Goal: Task Accomplishment & Management: Complete application form

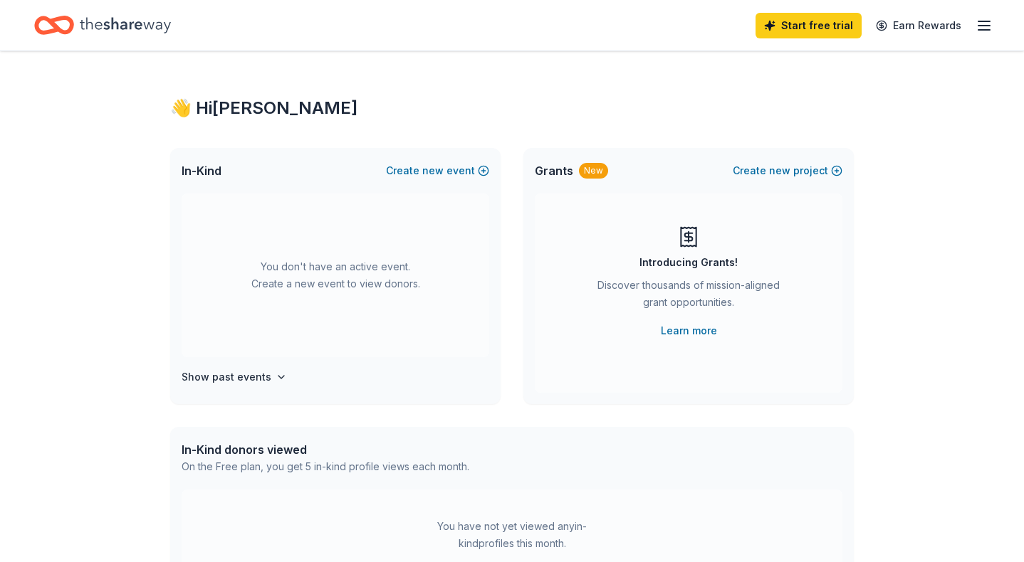
click at [983, 24] on icon "button" at bounding box center [983, 25] width 17 height 17
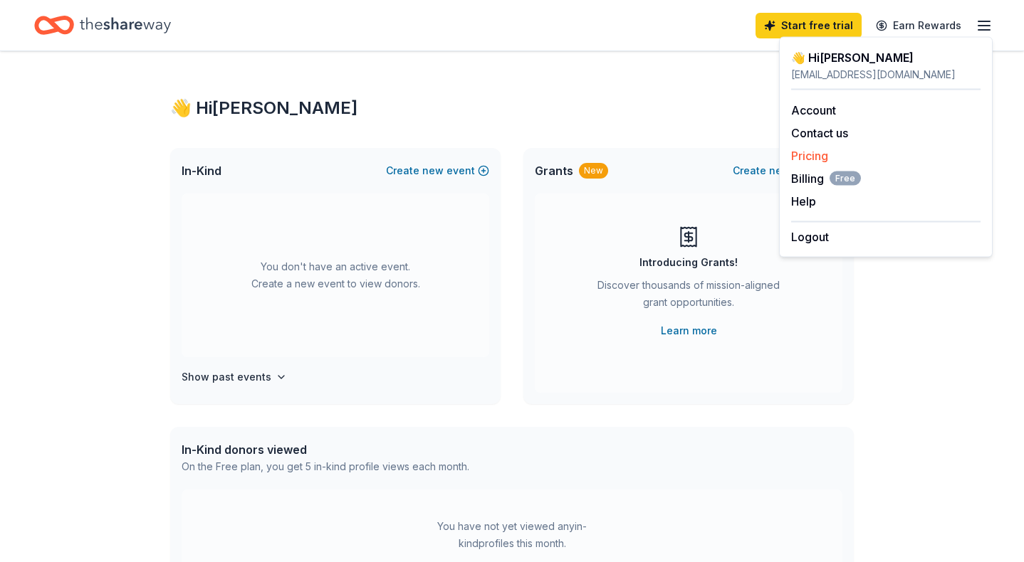
click at [819, 162] on link "Pricing" at bounding box center [809, 156] width 37 height 14
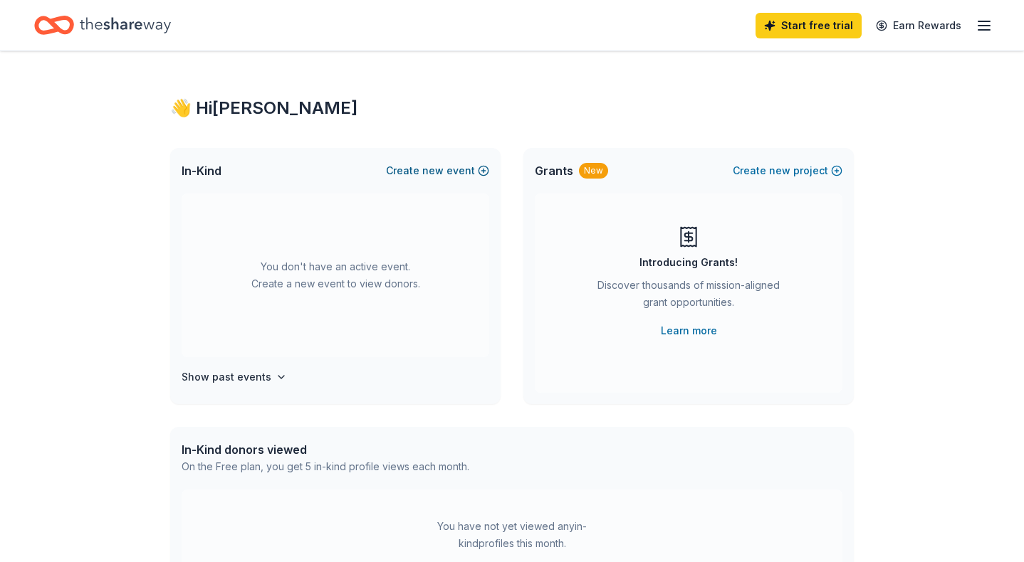
click at [420, 174] on button "Create new event" at bounding box center [437, 170] width 103 height 17
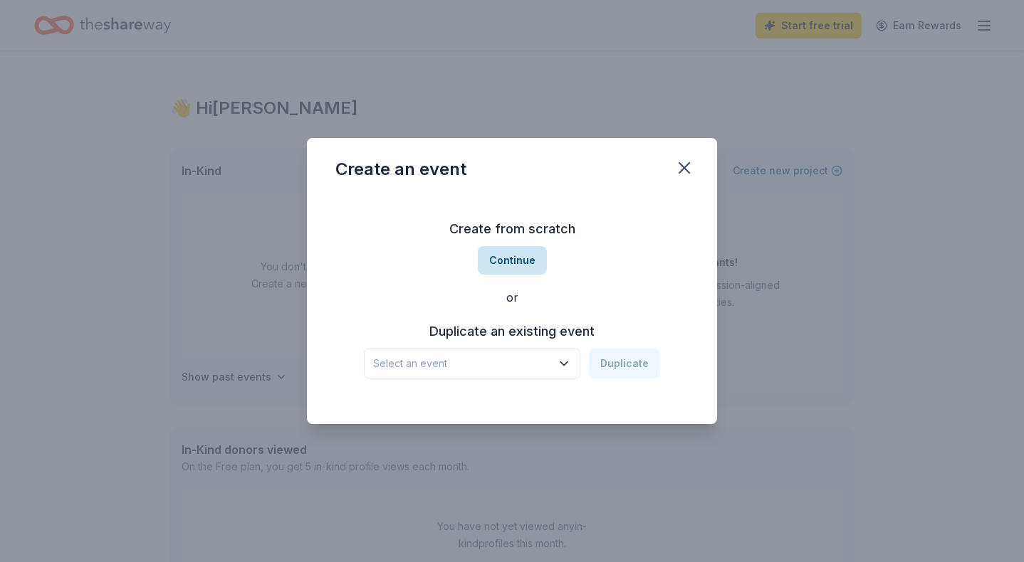
click at [518, 265] on button "Continue" at bounding box center [512, 260] width 69 height 28
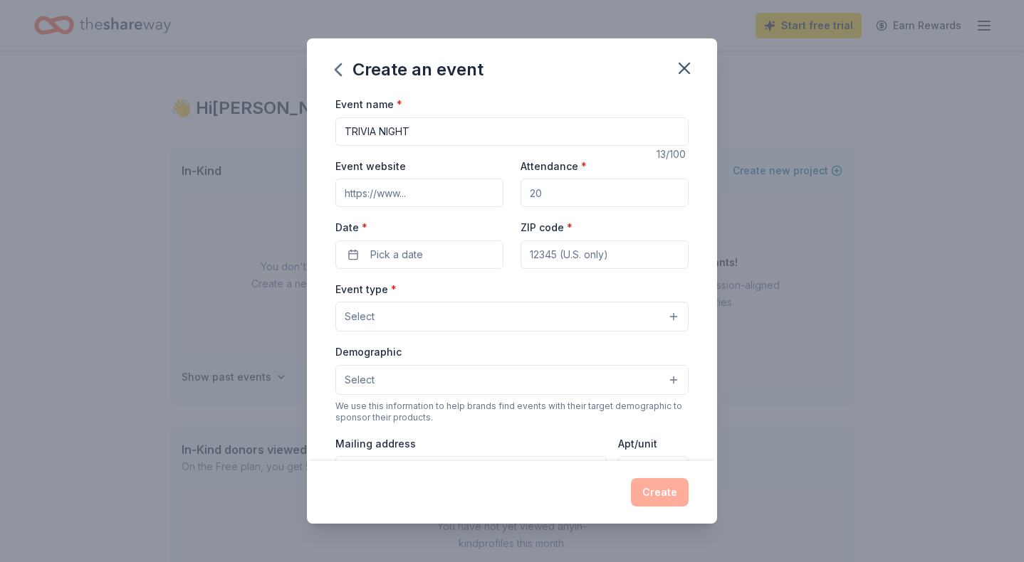
type input "TRIVIA NIGHT"
click at [424, 194] on input "Event website" at bounding box center [419, 193] width 168 height 28
drag, startPoint x: 544, startPoint y: 196, endPoint x: 474, endPoint y: 193, distance: 69.8
click at [474, 193] on div "Event website Attendance * Date * Pick a date ZIP code *" at bounding box center [511, 213] width 353 height 112
type input "200"
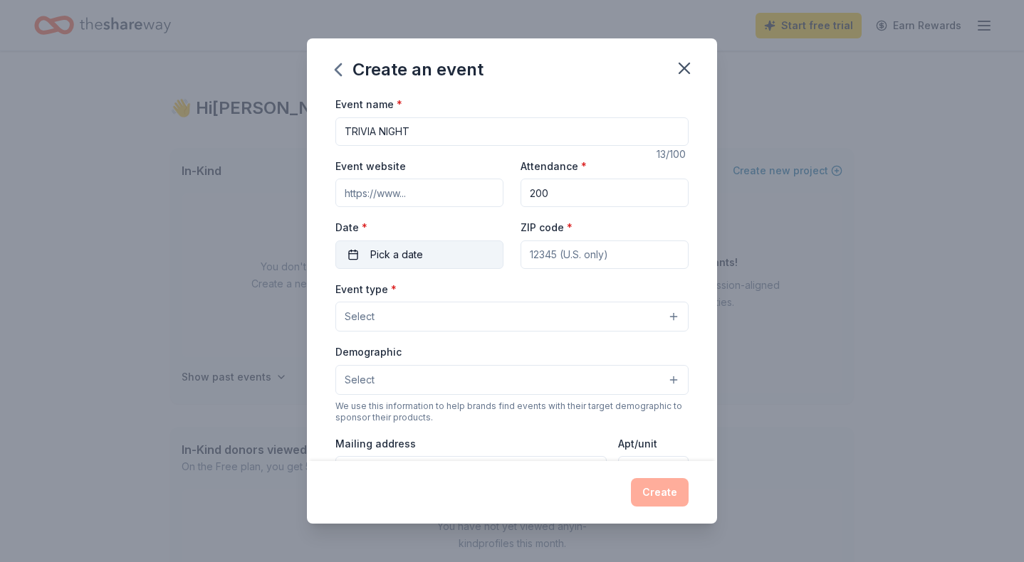
click at [445, 261] on button "Pick a date" at bounding box center [419, 255] width 168 height 28
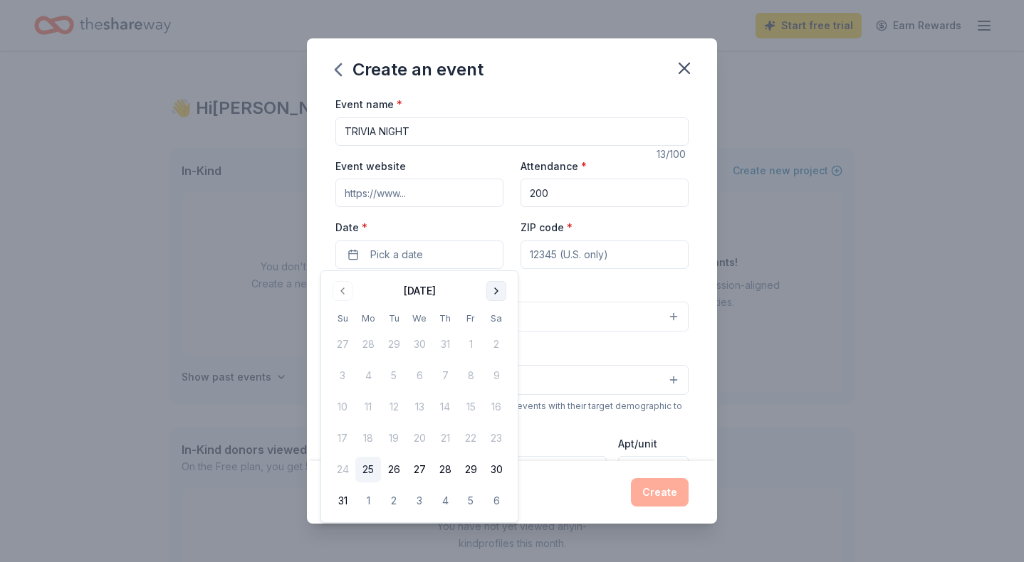
click at [490, 285] on button "Go to next month" at bounding box center [496, 291] width 20 height 20
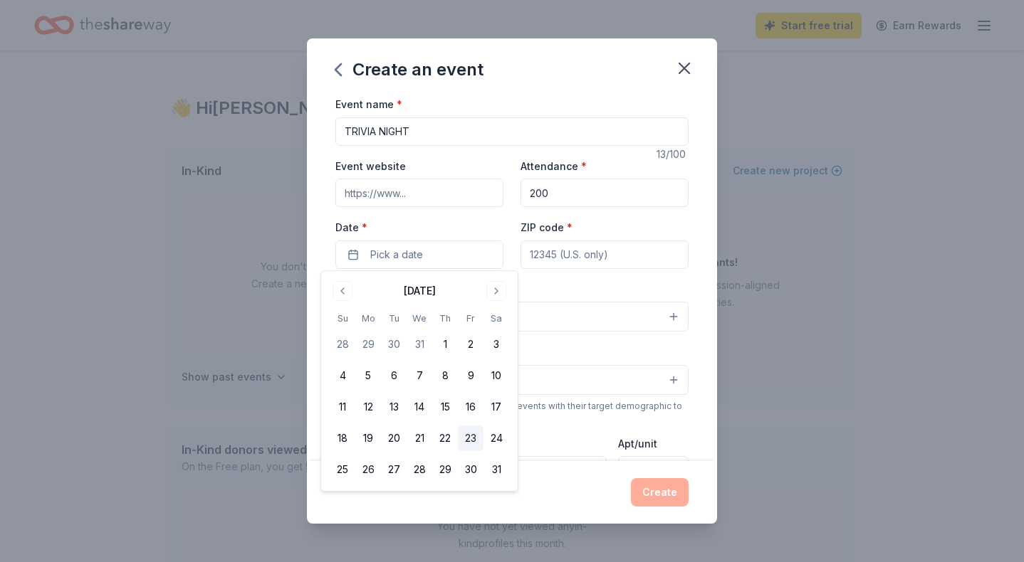
click at [473, 438] on button "23" at bounding box center [471, 439] width 26 height 26
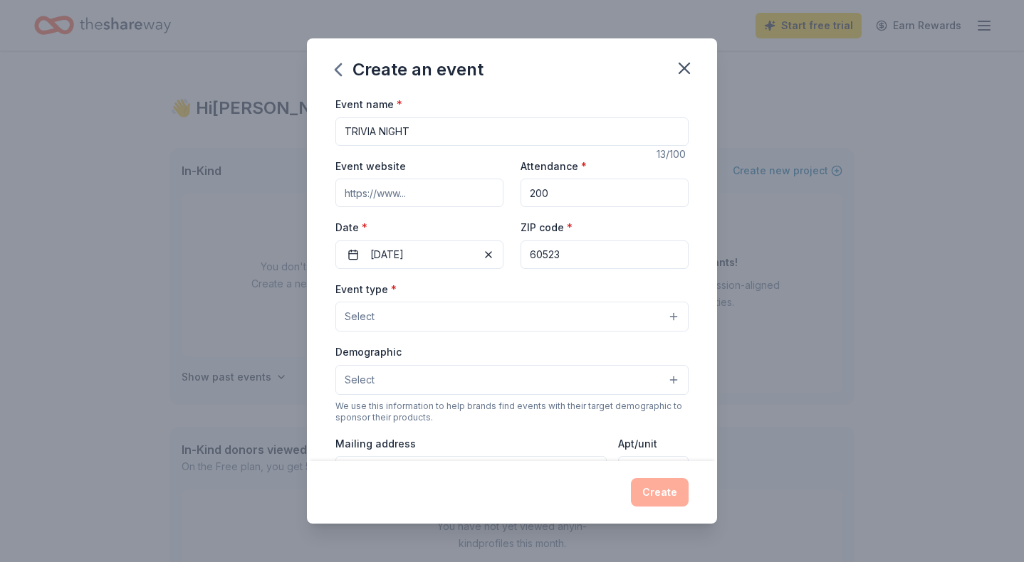
type input "60523"
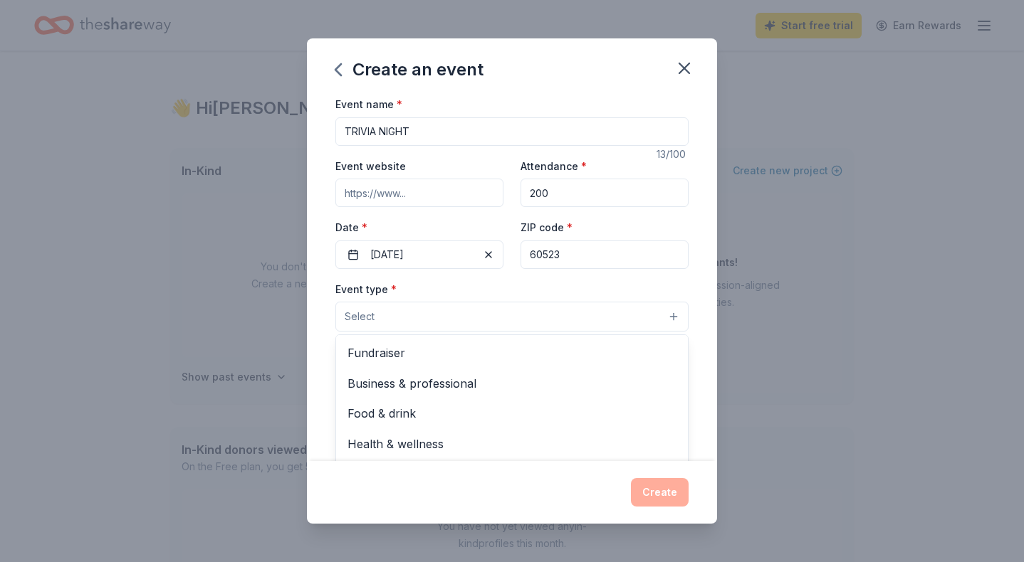
click at [475, 319] on button "Select" at bounding box center [511, 317] width 353 height 30
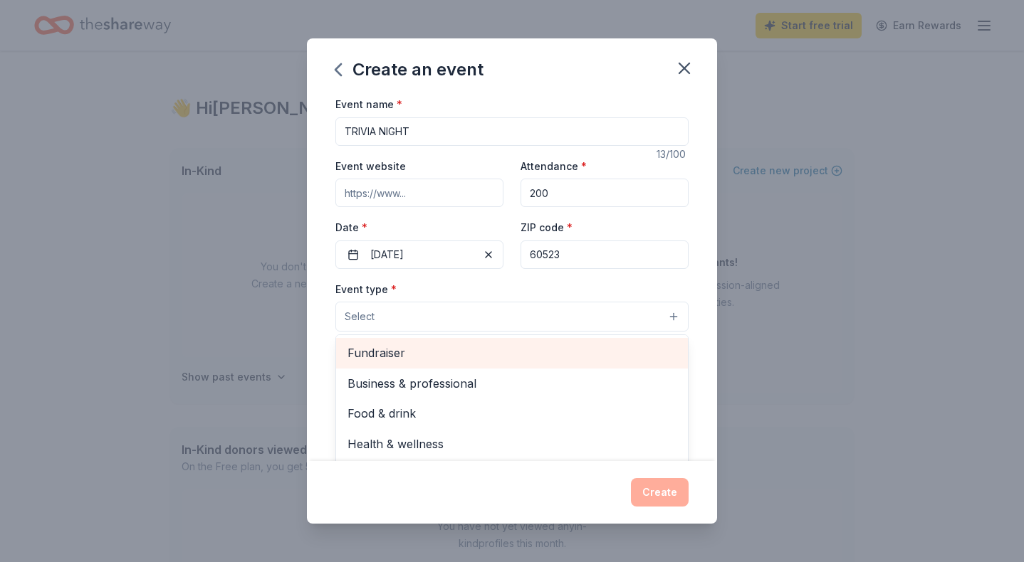
click at [461, 350] on span "Fundraiser" at bounding box center [511, 353] width 329 height 19
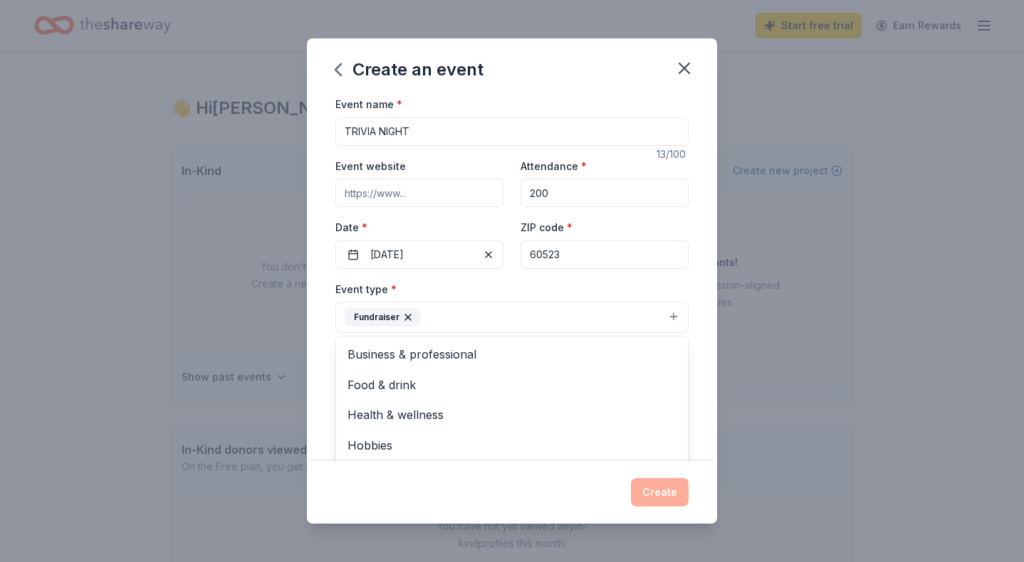
click at [528, 283] on div "Event type * Fundraiser Business & professional Food & drink Health & wellness …" at bounding box center [511, 306] width 353 height 53
click at [401, 379] on button "Select" at bounding box center [511, 382] width 353 height 30
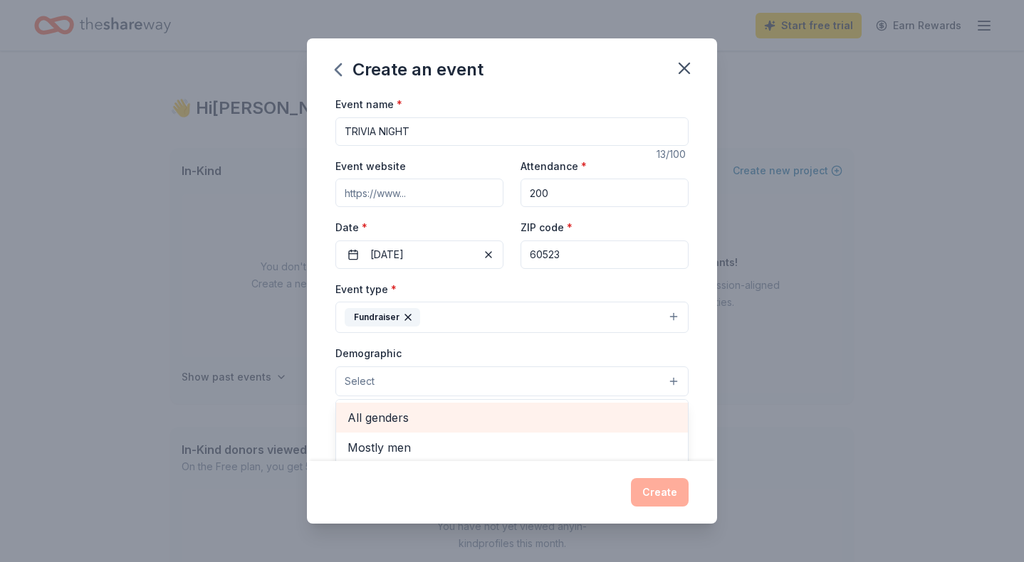
click at [399, 419] on span "All genders" at bounding box center [511, 418] width 329 height 19
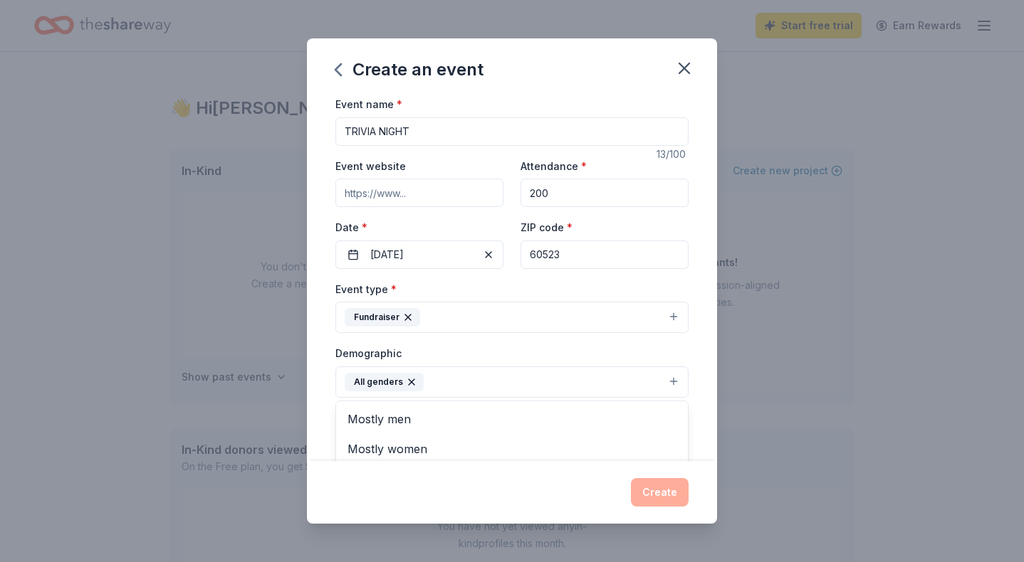
click at [507, 493] on div "Create an event Event name * TRIVIA NIGHT 13 /100 Event website Attendance * 20…" at bounding box center [512, 280] width 410 height 485
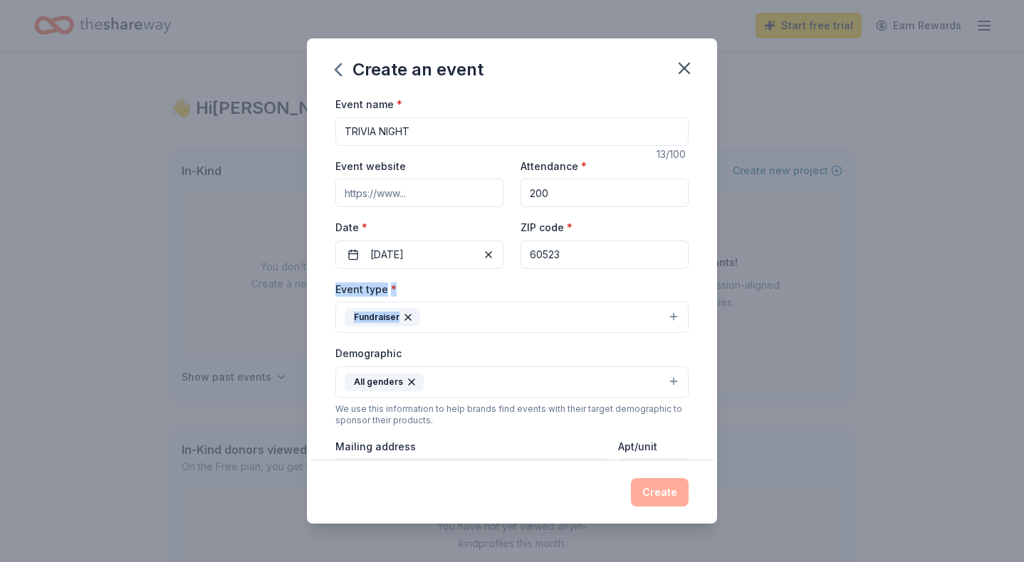
drag, startPoint x: 713, startPoint y: 243, endPoint x: 707, endPoint y: 313, distance: 70.8
click at [707, 313] on div "Event name * TRIVIA NIGHT 13 /100 Event website Attendance * 200 Date * [DATE] …" at bounding box center [512, 278] width 410 height 366
click at [712, 315] on div "Event name * TRIVIA NIGHT 13 /100 Event website Attendance * 200 Date * [DATE] …" at bounding box center [512, 278] width 410 height 366
click at [490, 451] on div "Mailing address" at bounding box center [470, 463] width 271 height 51
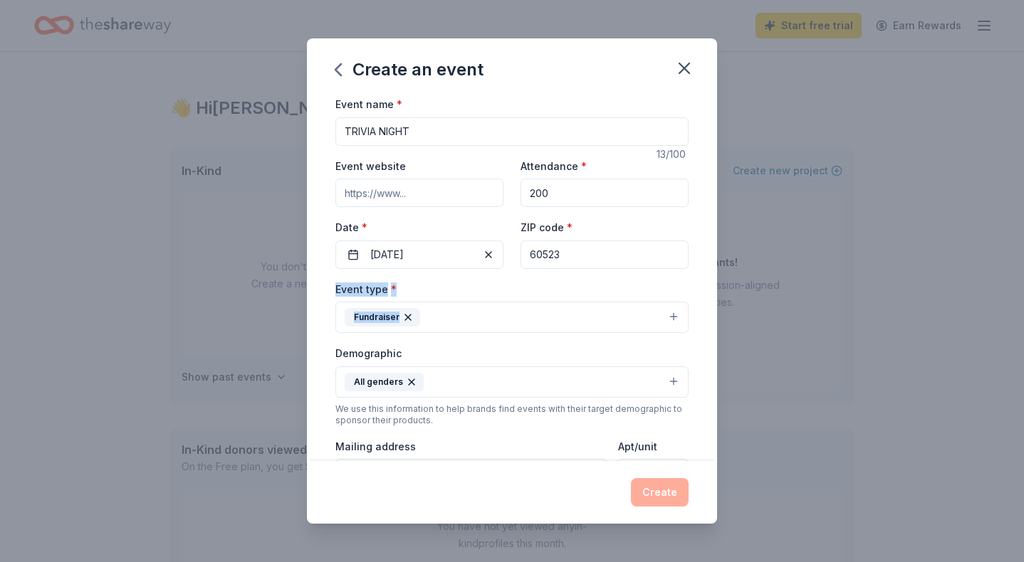
drag, startPoint x: 710, startPoint y: 272, endPoint x: 710, endPoint y: 313, distance: 41.3
click at [710, 313] on div "Event name * TRIVIA NIGHT 13 /100 Event website Attendance * 200 Date * [DATE] …" at bounding box center [512, 278] width 410 height 366
click at [573, 421] on div "We use this information to help brands find events with their target demographi…" at bounding box center [511, 415] width 353 height 23
click at [466, 443] on div "Mailing address" at bounding box center [470, 463] width 271 height 51
drag, startPoint x: 598, startPoint y: 215, endPoint x: 634, endPoint y: 138, distance: 84.7
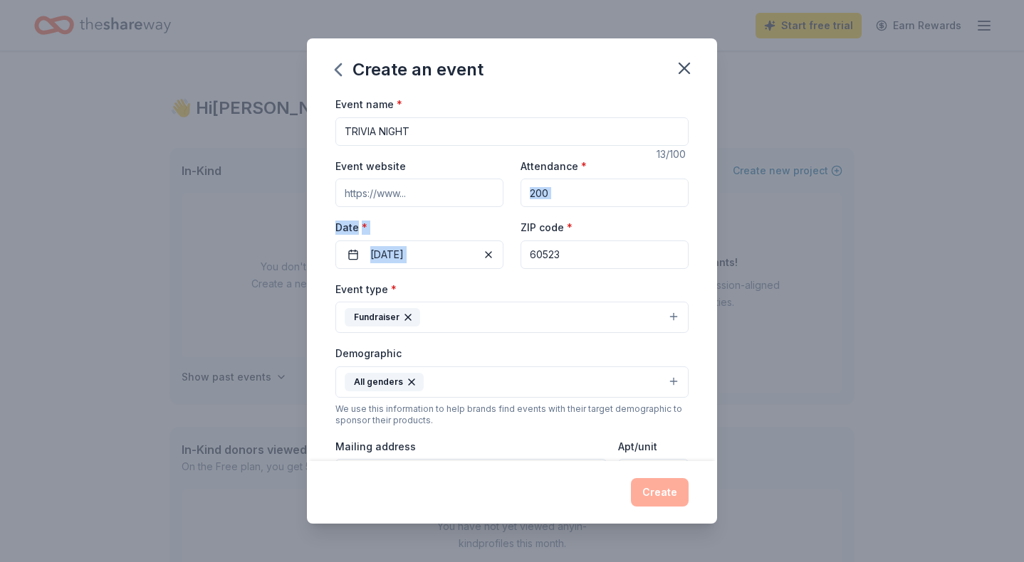
click at [604, 201] on div "Event website Attendance * 200 Date * [DATE] ZIP code * 60523" at bounding box center [511, 213] width 353 height 112
click at [634, 138] on input "TRIVIA NIGHT" at bounding box center [511, 131] width 353 height 28
drag, startPoint x: 713, startPoint y: 166, endPoint x: 711, endPoint y: 318, distance: 152.3
click at [711, 318] on div "Event name * TRIVIA NIGHT 13 /100 Event website Attendance * 200 Date * [DATE] …" at bounding box center [512, 278] width 410 height 366
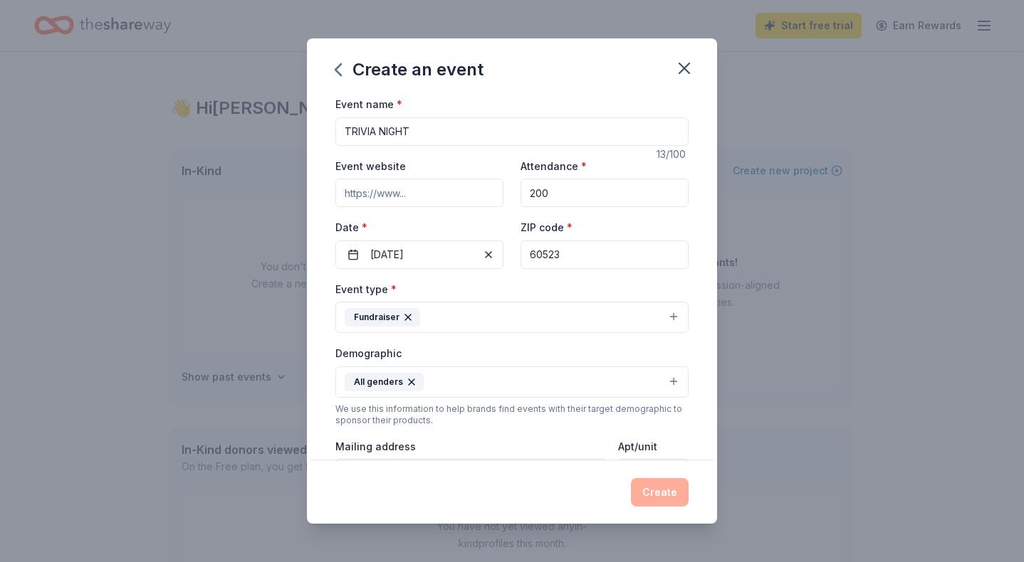
click at [711, 318] on div "Event name * TRIVIA NIGHT 13 /100 Event website Attendance * 200 Date * [DATE] …" at bounding box center [512, 278] width 410 height 366
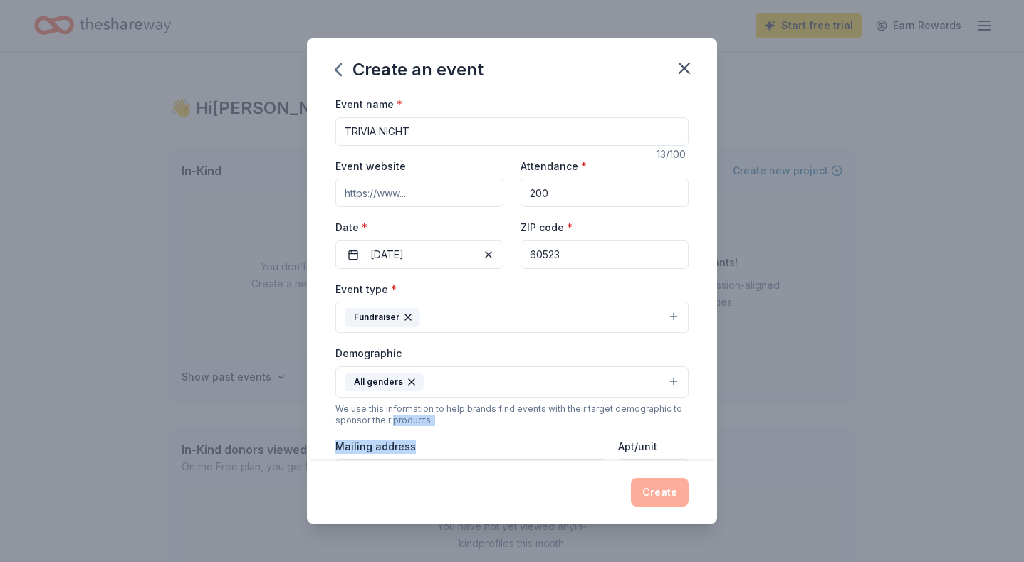
drag, startPoint x: 392, startPoint y: 452, endPoint x: 367, endPoint y: 397, distance: 59.9
click at [388, 418] on div "Event type * Fundraiser Demographic All genders We use this information to help…" at bounding box center [511, 431] width 353 height 303
click at [580, 492] on div "Create" at bounding box center [511, 492] width 353 height 28
click at [490, 451] on div "Mailing address" at bounding box center [470, 463] width 271 height 51
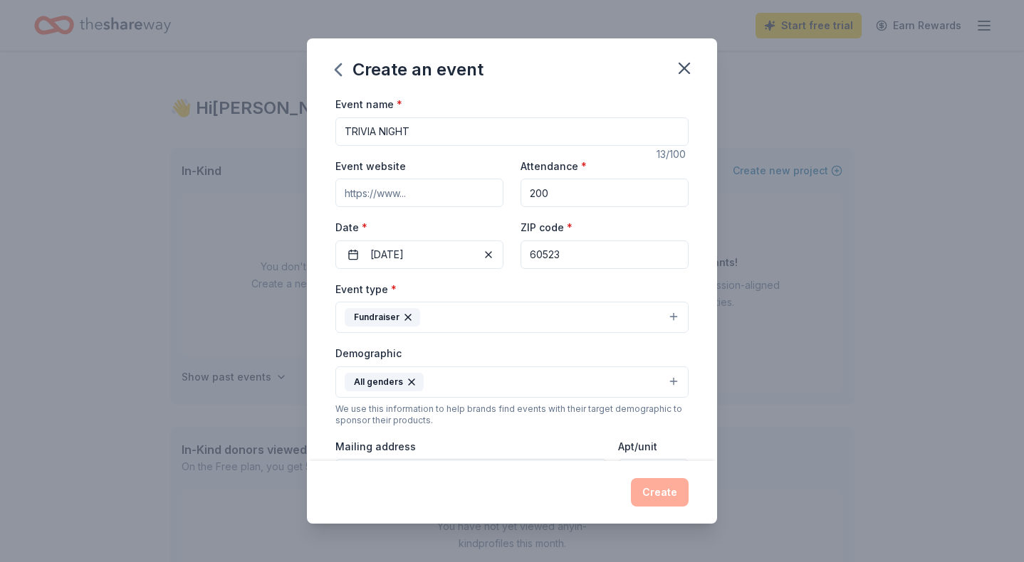
click at [490, 451] on div "Mailing address" at bounding box center [470, 463] width 271 height 51
click at [510, 439] on div "Mailing address" at bounding box center [470, 463] width 271 height 51
click at [652, 493] on div "Create" at bounding box center [511, 492] width 353 height 28
drag, startPoint x: 711, startPoint y: 145, endPoint x: 712, endPoint y: 208, distance: 62.6
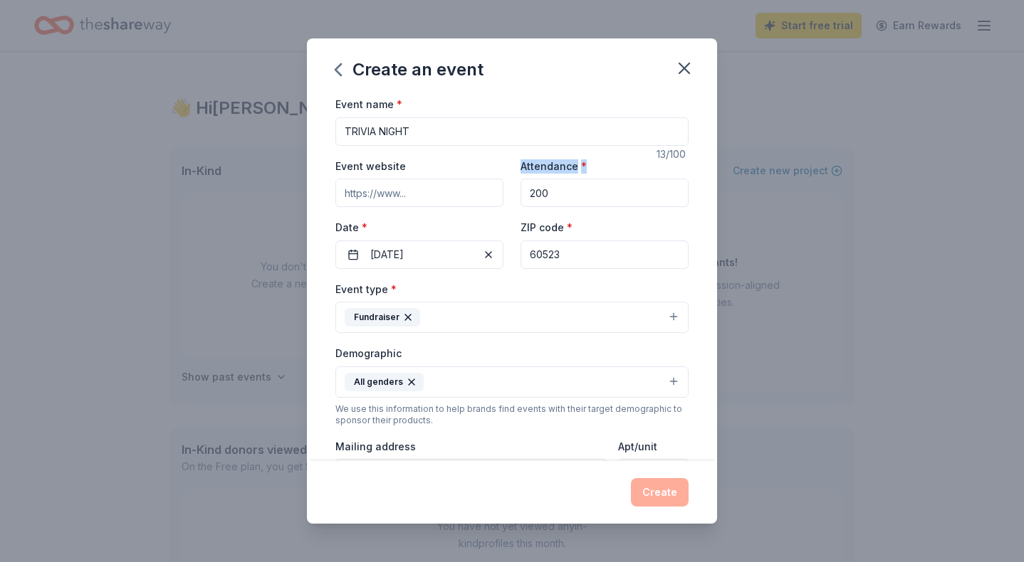
click at [712, 208] on div "Event name * TRIVIA NIGHT 13 /100 Event website Attendance * 200 Date * [DATE] …" at bounding box center [512, 278] width 410 height 366
click at [609, 375] on button "All genders" at bounding box center [511, 382] width 353 height 31
click at [569, 363] on div "Demographic All genders Mostly men Mostly women All ages [DEMOGRAPHIC_DATA] yrs…" at bounding box center [511, 371] width 353 height 53
click at [716, 411] on div "Create an event Event name * TRIVIA NIGHT 13 /100 Event website Attendance * 20…" at bounding box center [512, 281] width 1024 height 562
click at [656, 490] on div "Create" at bounding box center [511, 492] width 353 height 28
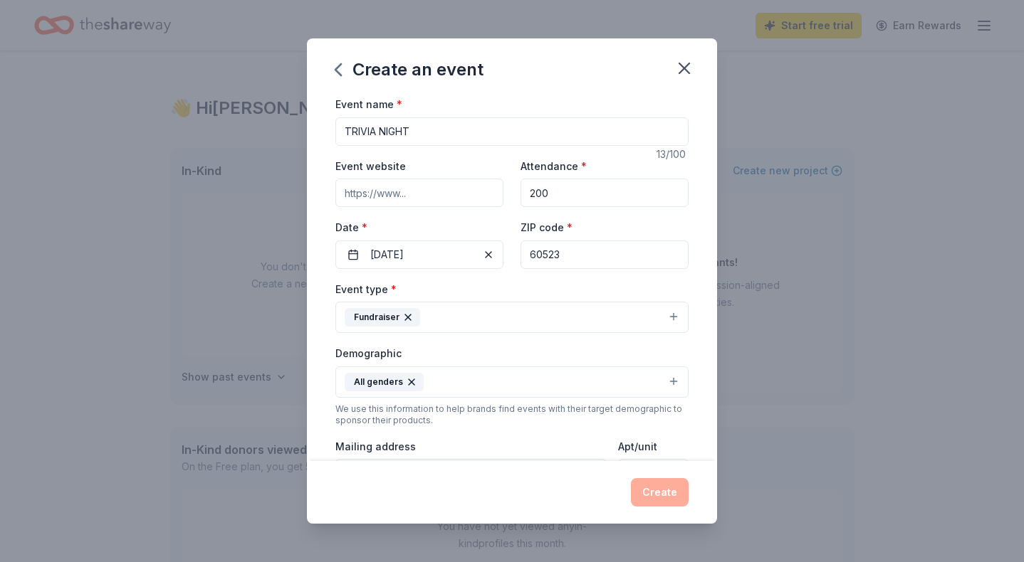
click at [536, 470] on div "Create" at bounding box center [512, 492] width 410 height 63
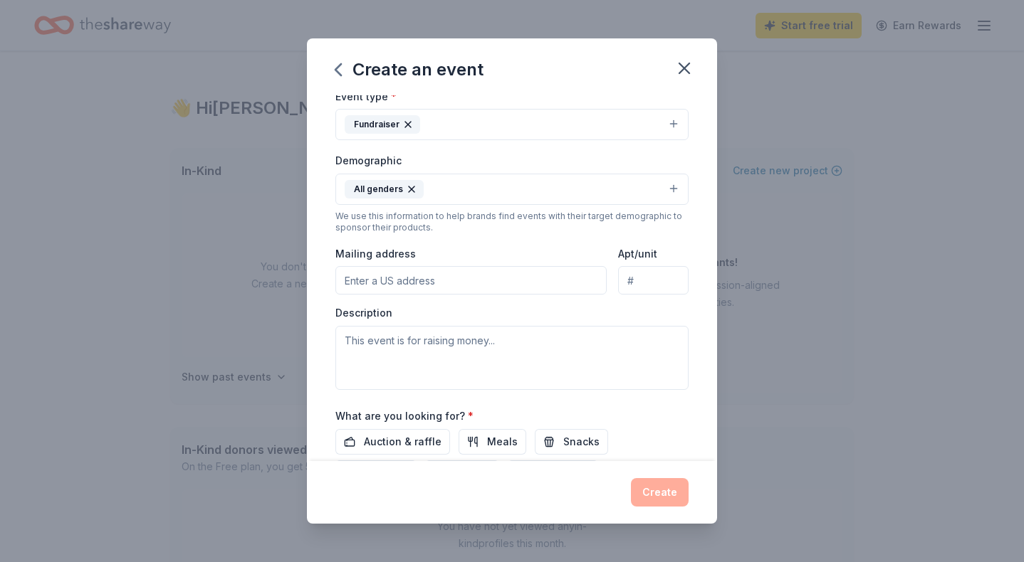
click at [426, 283] on input "Mailing address" at bounding box center [470, 280] width 271 height 28
type input "[STREET_ADDRESS][PERSON_NAME]"
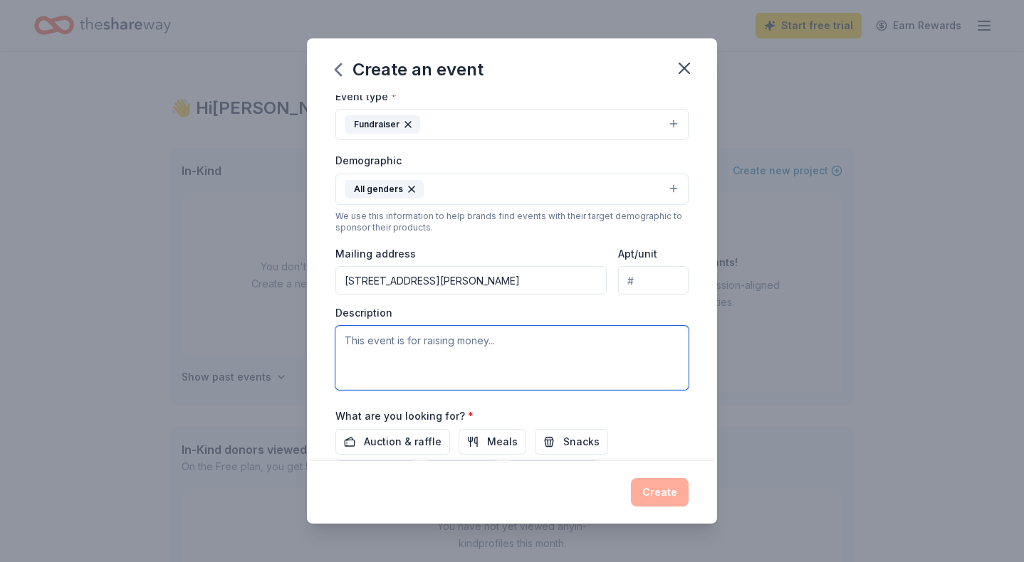
click at [604, 340] on textarea at bounding box center [511, 358] width 353 height 64
type textarea "Trivia night for parent social"
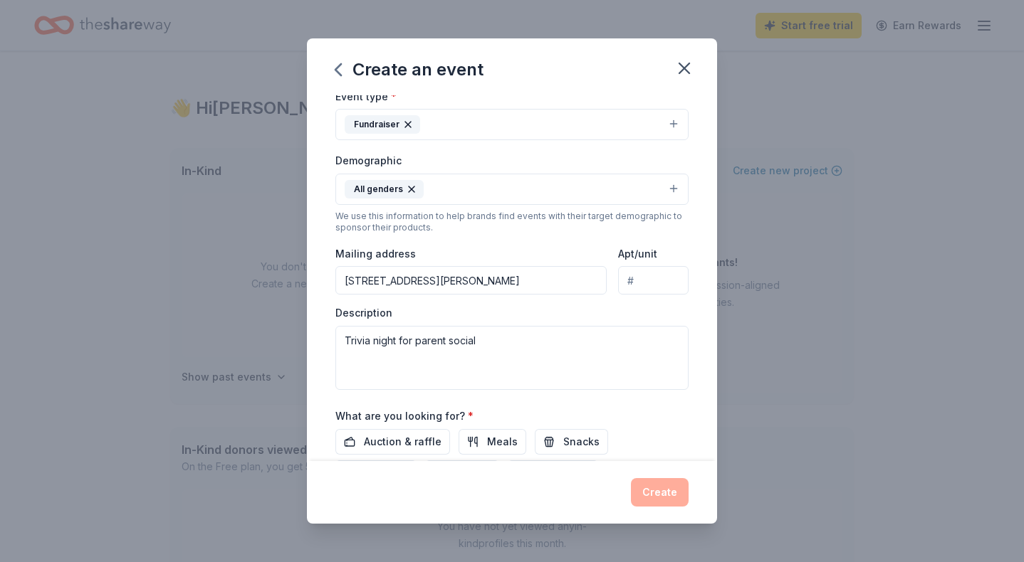
click at [711, 317] on div "Event name * TRIVIA NIGHT 13 /100 Event website Attendance * 200 Date * [DATE] …" at bounding box center [512, 278] width 410 height 366
click at [710, 315] on div "Event name * TRIVIA NIGHT 13 /100 Event website Attendance * 200 Date * [DATE] …" at bounding box center [512, 278] width 410 height 366
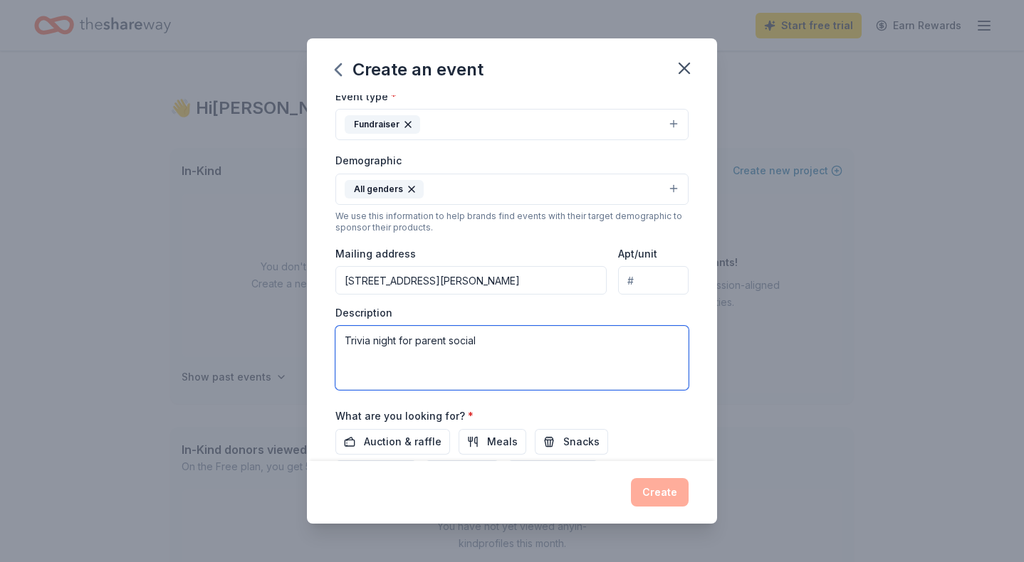
click at [603, 364] on textarea "Trivia night for parent social" at bounding box center [511, 358] width 353 height 64
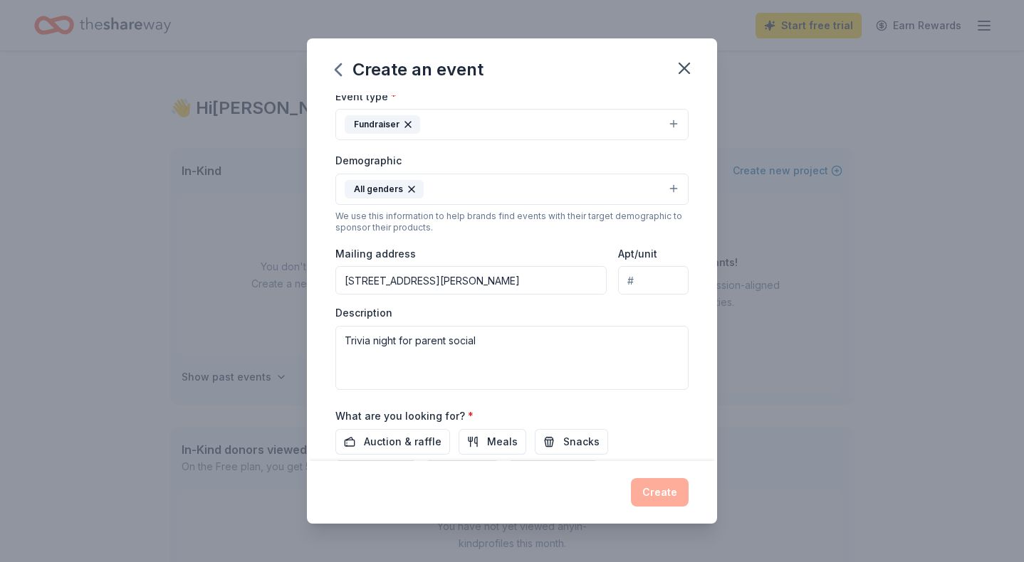
click at [712, 301] on div "Event name * TRIVIA NIGHT 13 /100 Event website Attendance * 200 Date * [DATE] …" at bounding box center [512, 278] width 410 height 366
click at [640, 313] on div "Description Trivia night for parent social" at bounding box center [511, 348] width 353 height 84
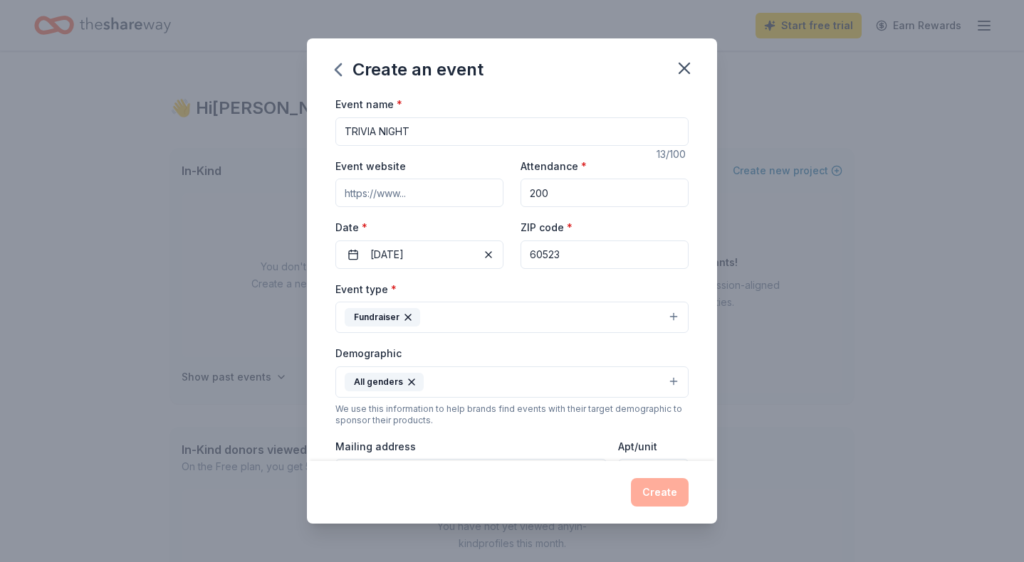
click at [459, 198] on input "Event website" at bounding box center [419, 193] width 168 height 28
click at [569, 468] on div "Create" at bounding box center [512, 492] width 410 height 63
click at [653, 491] on div "Create" at bounding box center [511, 492] width 353 height 28
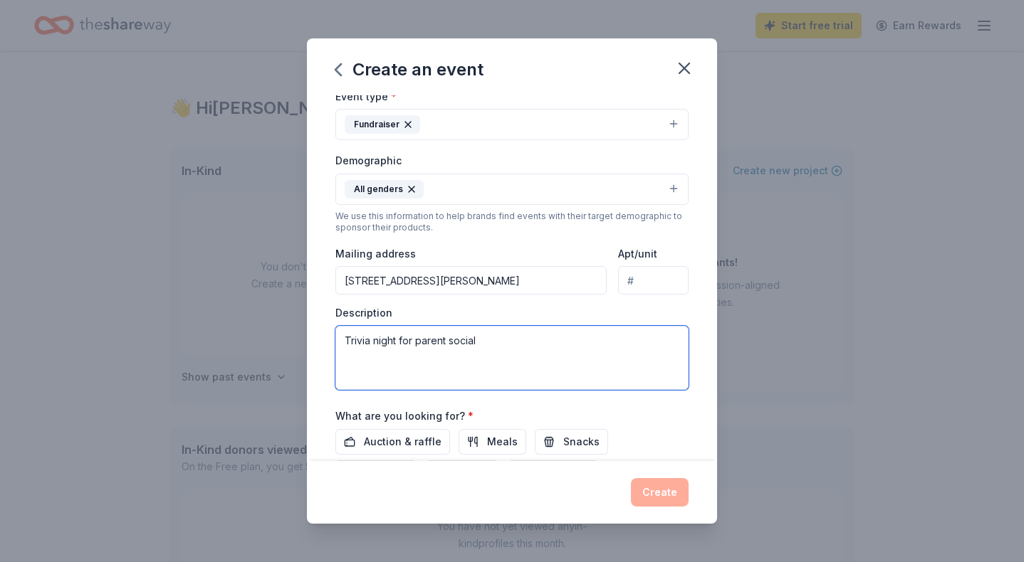
click at [608, 332] on textarea "Trivia night for parent social" at bounding box center [511, 358] width 353 height 64
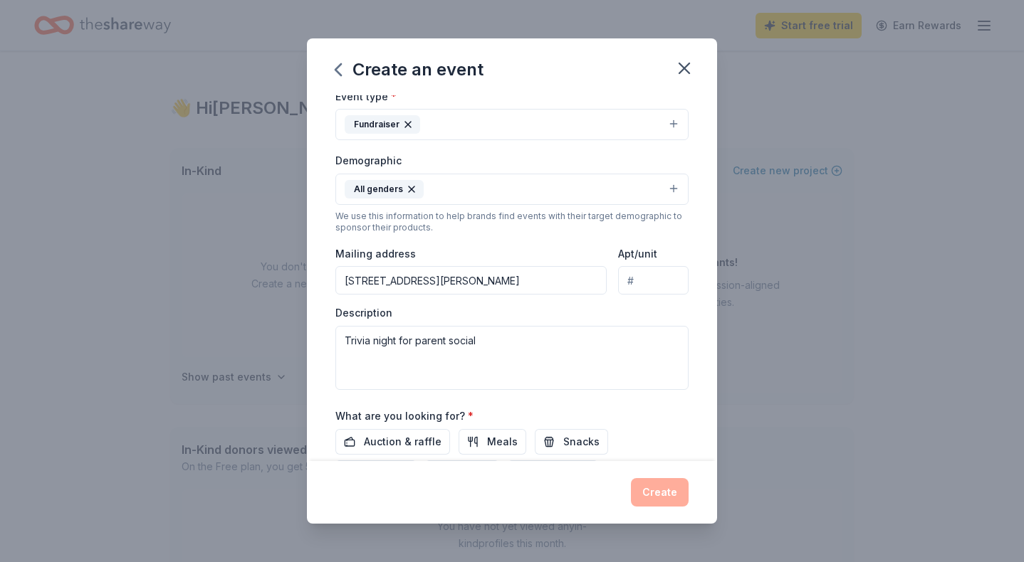
scroll to position [0, 0]
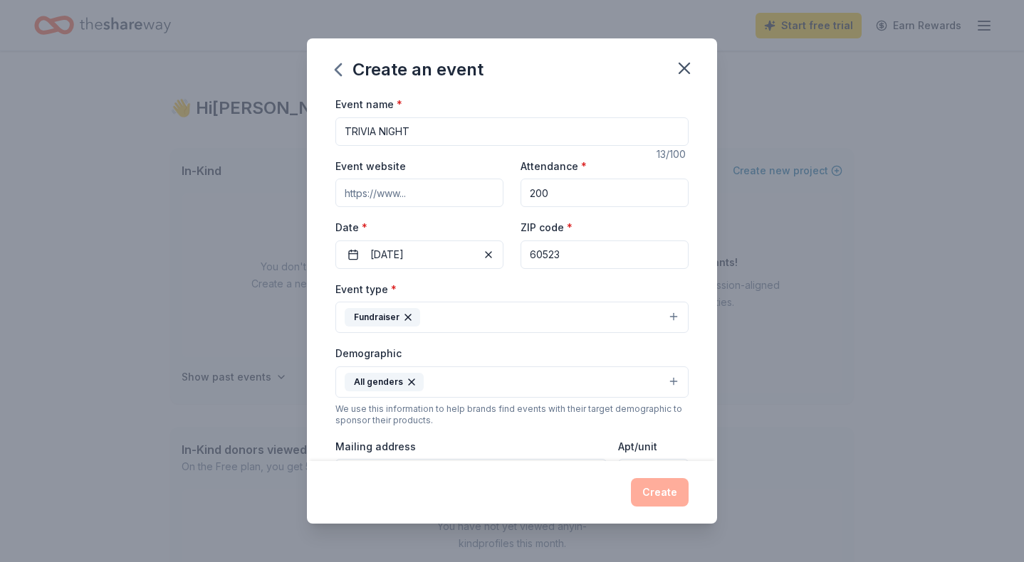
click at [494, 444] on div "Mailing address [STREET_ADDRESS][PERSON_NAME]" at bounding box center [470, 463] width 271 height 51
click at [715, 434] on div "Event name * TRIVIA NIGHT 13 /100 Event website Attendance * 200 Date * [DATE] …" at bounding box center [512, 278] width 410 height 366
click at [659, 480] on div "Create" at bounding box center [511, 492] width 353 height 28
click at [426, 174] on div "Event website" at bounding box center [419, 182] width 168 height 51
click at [426, 184] on input "Event website" at bounding box center [419, 193] width 168 height 28
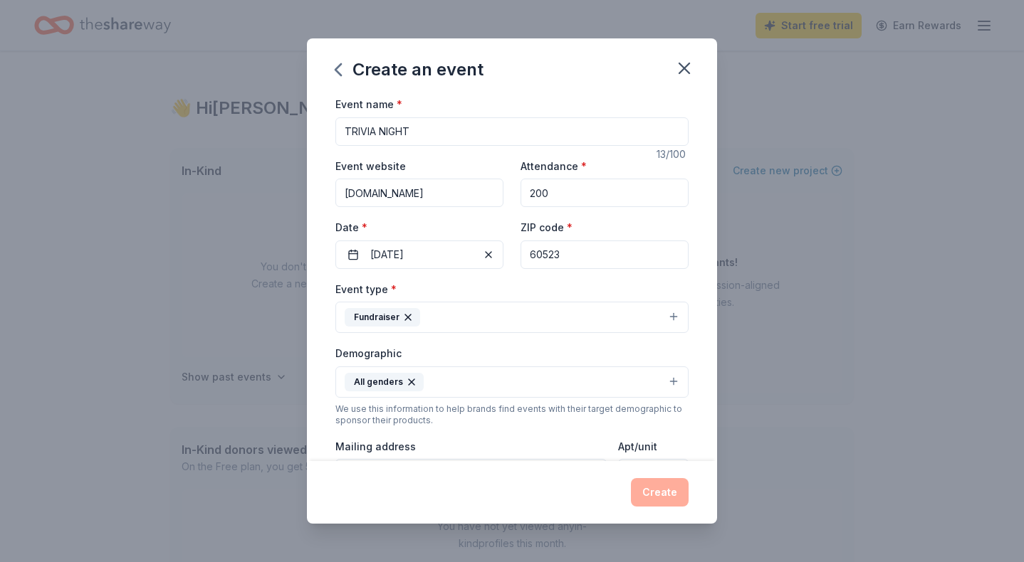
type input "[DOMAIN_NAME]"
click at [515, 321] on button "Fundraiser" at bounding box center [511, 317] width 353 height 31
click at [710, 266] on div "Event name * TRIVIA NIGHT 13 /100 Event website [DOMAIN_NAME] Attendance * 200 …" at bounding box center [512, 278] width 410 height 366
click at [662, 502] on div "Create" at bounding box center [511, 492] width 353 height 28
click at [667, 419] on div "We use this information to help brands find events with their target demographi…" at bounding box center [511, 415] width 353 height 23
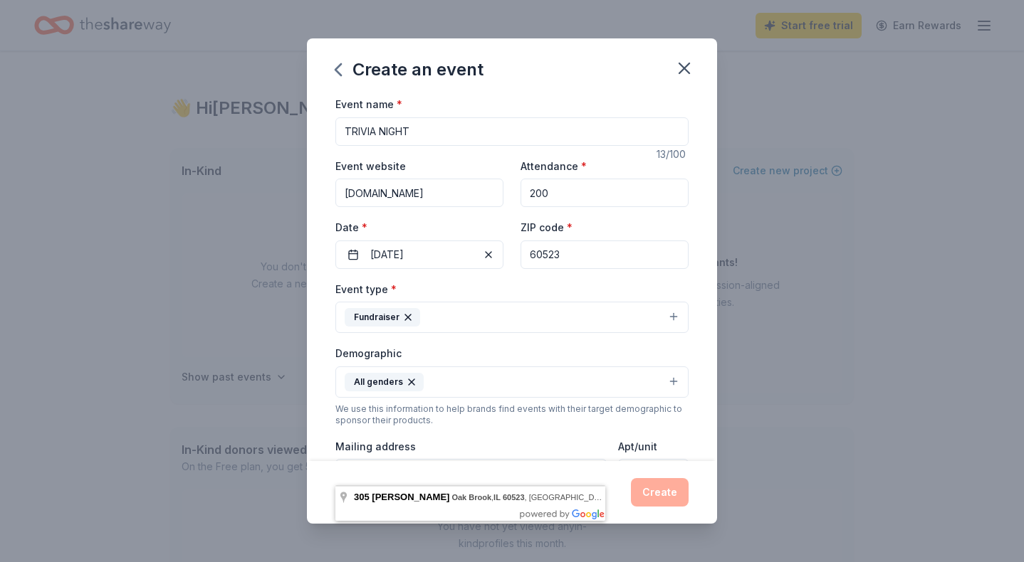
scroll to position [193, 0]
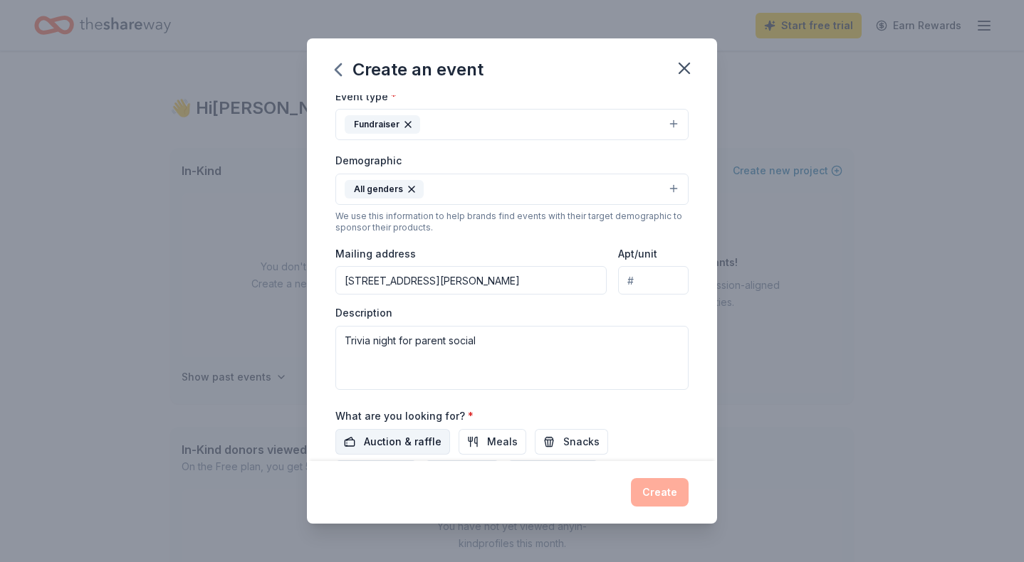
click at [409, 444] on span "Auction & raffle" at bounding box center [403, 442] width 78 height 17
click at [510, 438] on span "Meals" at bounding box center [502, 442] width 31 height 17
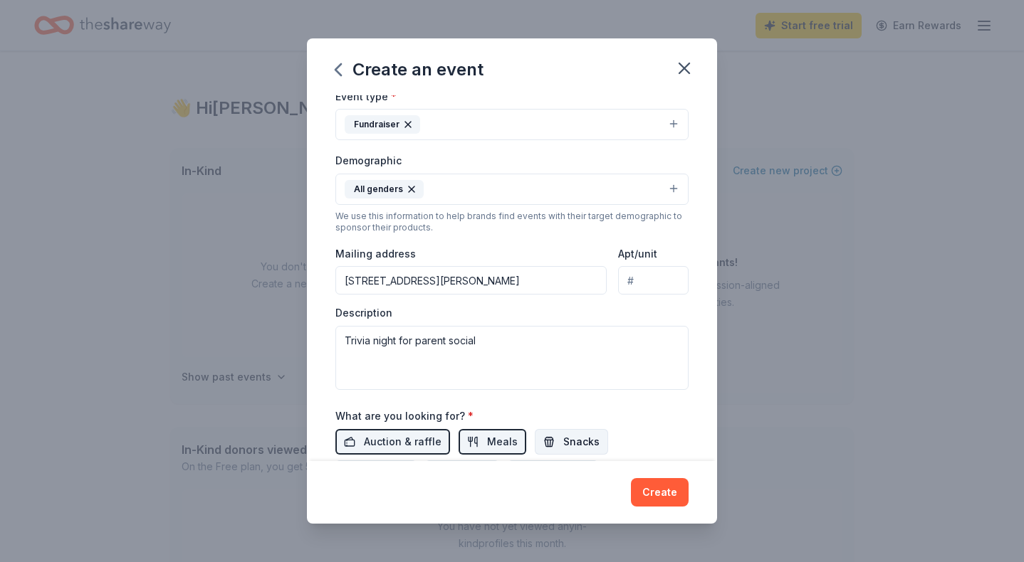
click at [564, 438] on span "Snacks" at bounding box center [581, 442] width 36 height 17
click at [408, 465] on span "Desserts" at bounding box center [386, 473] width 44 height 17
click at [706, 424] on div "Event name * TRIVIA NIGHT 13 /100 Event website [DOMAIN_NAME] Attendance * 200 …" at bounding box center [512, 278] width 410 height 366
click at [661, 496] on button "Create" at bounding box center [660, 492] width 58 height 28
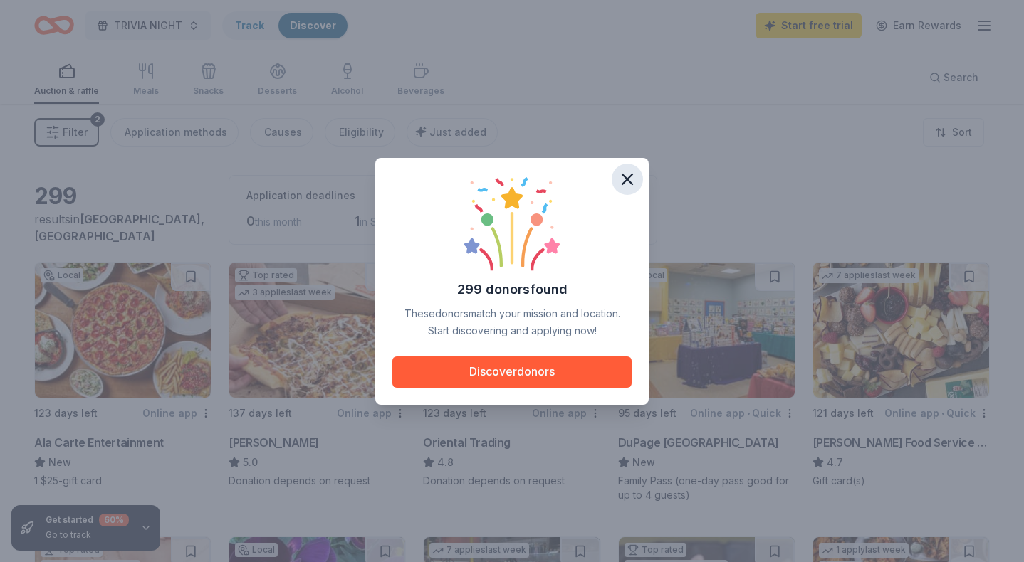
click at [628, 182] on icon "button" at bounding box center [627, 179] width 20 height 20
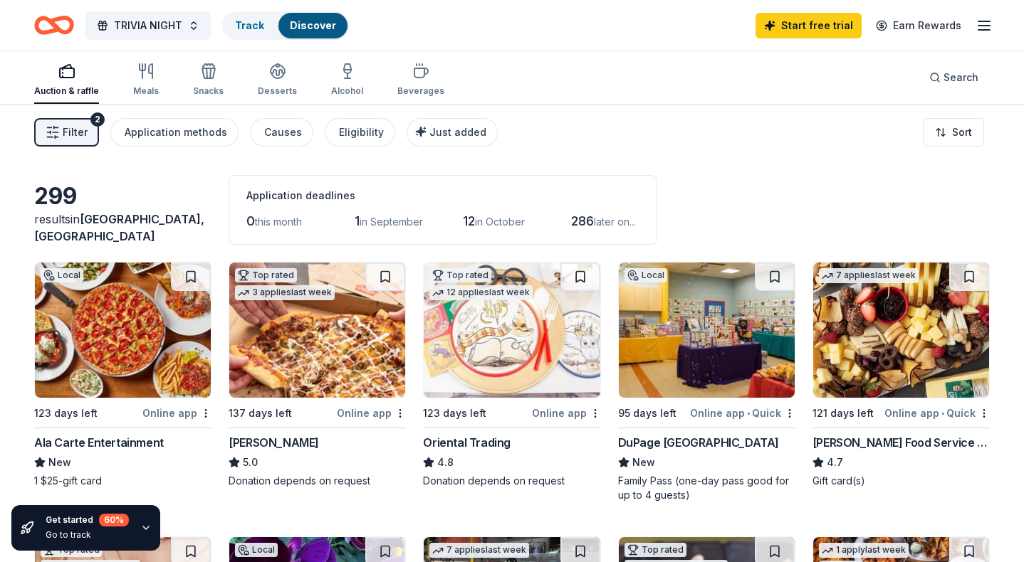
click at [728, 153] on div "Filter 2 Application methods Causes Eligibility Just added Sort" at bounding box center [512, 132] width 1024 height 57
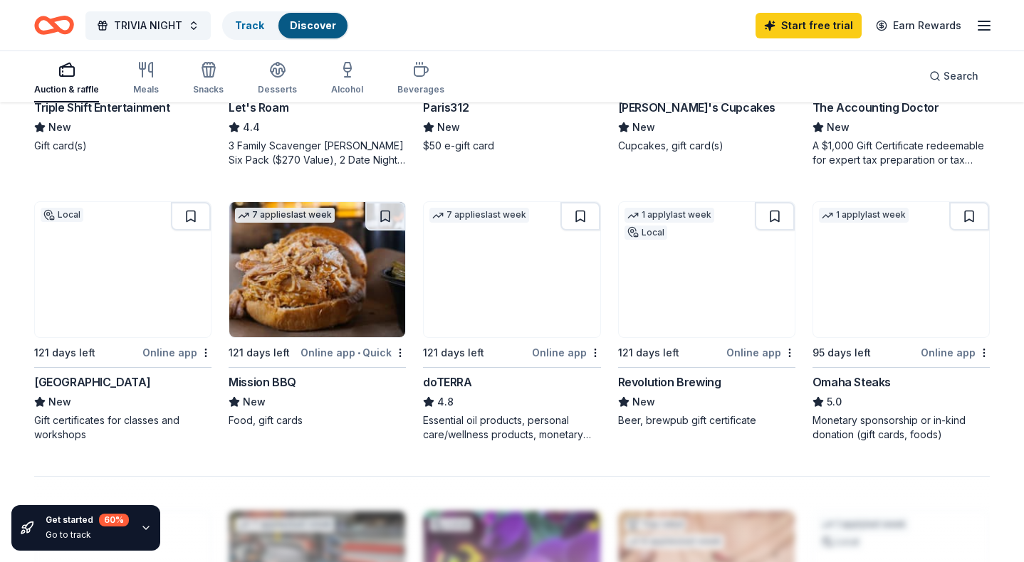
scroll to position [891, 0]
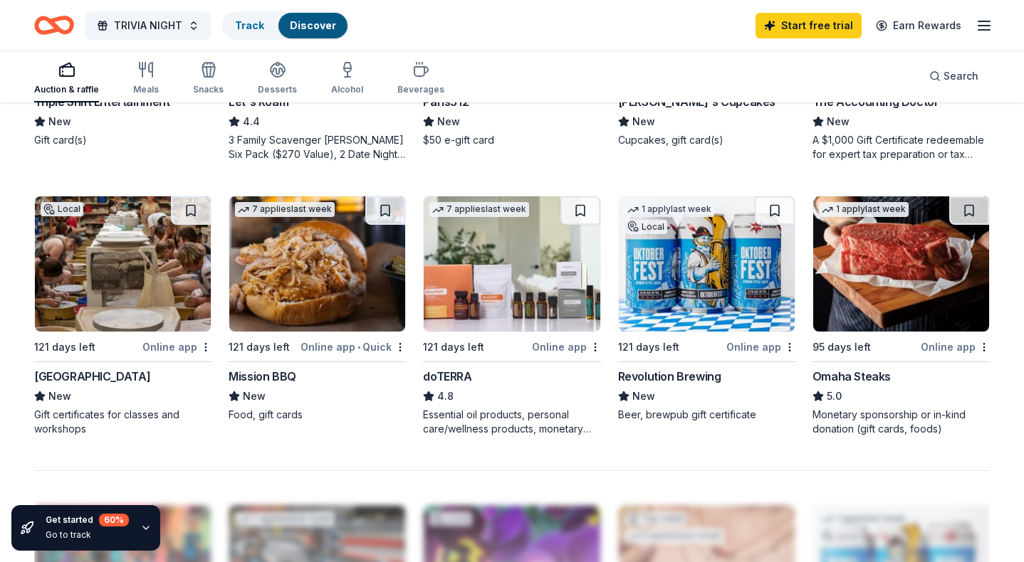
click at [663, 311] on img at bounding box center [707, 263] width 176 height 135
drag, startPoint x: 1018, startPoint y: 279, endPoint x: 1016, endPoint y: 300, distance: 21.5
click at [1016, 300] on div "299 results in [GEOGRAPHIC_DATA], [GEOGRAPHIC_DATA] Application deadlines 0 thi…" at bounding box center [512, 127] width 1024 height 1828
drag, startPoint x: 1021, startPoint y: 312, endPoint x: 1020, endPoint y: 300, distance: 11.4
click at [1020, 300] on div "299 results in [GEOGRAPHIC_DATA], [GEOGRAPHIC_DATA] Application deadlines 0 thi…" at bounding box center [512, 127] width 1024 height 1828
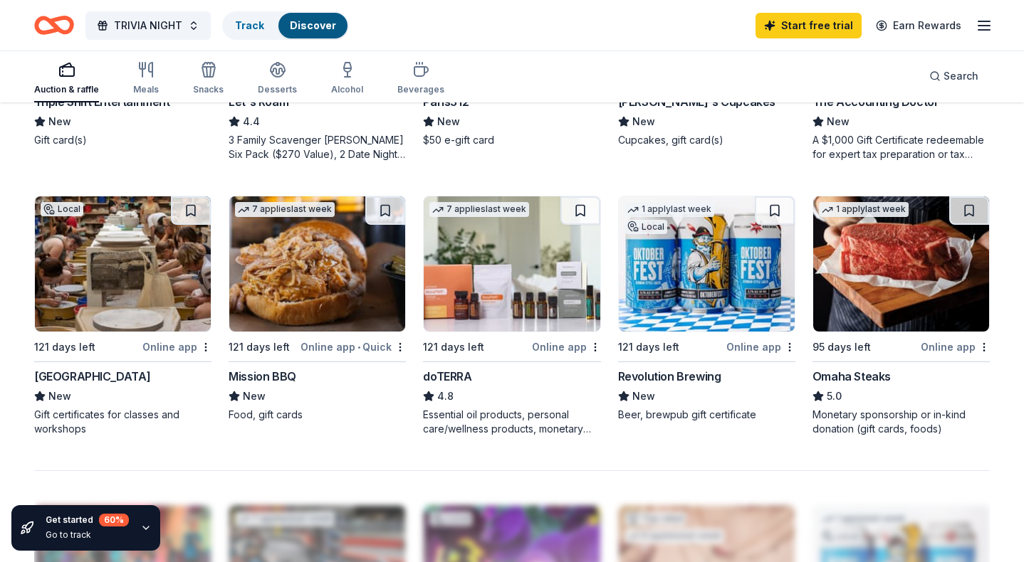
click at [1018, 227] on div "299 results in [GEOGRAPHIC_DATA], [GEOGRAPHIC_DATA] Application deadlines 0 thi…" at bounding box center [512, 127] width 1024 height 1828
click at [1019, 248] on div "299 results in [GEOGRAPHIC_DATA], [GEOGRAPHIC_DATA] Application deadlines 0 thi…" at bounding box center [512, 127] width 1024 height 1828
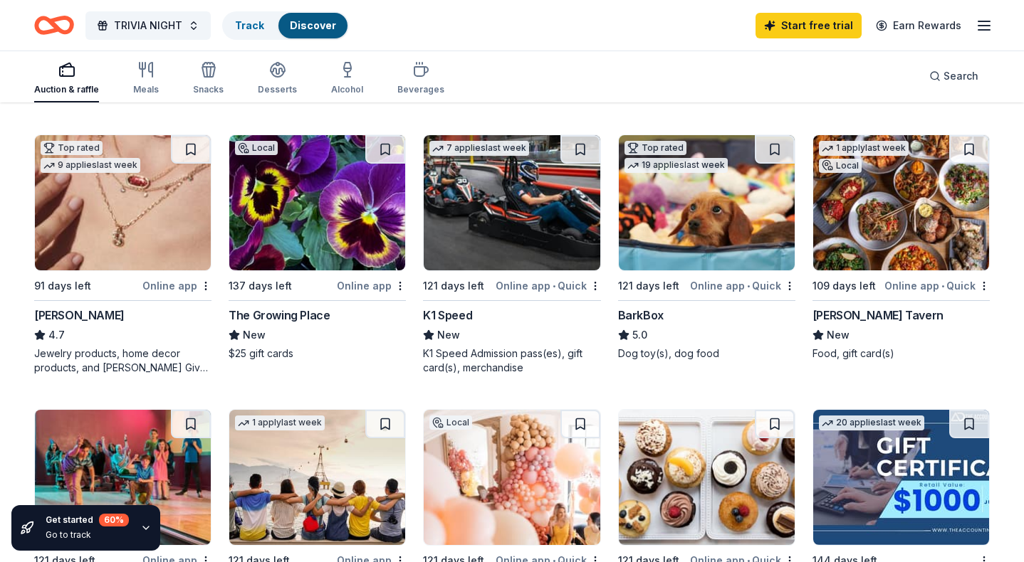
scroll to position [401, 0]
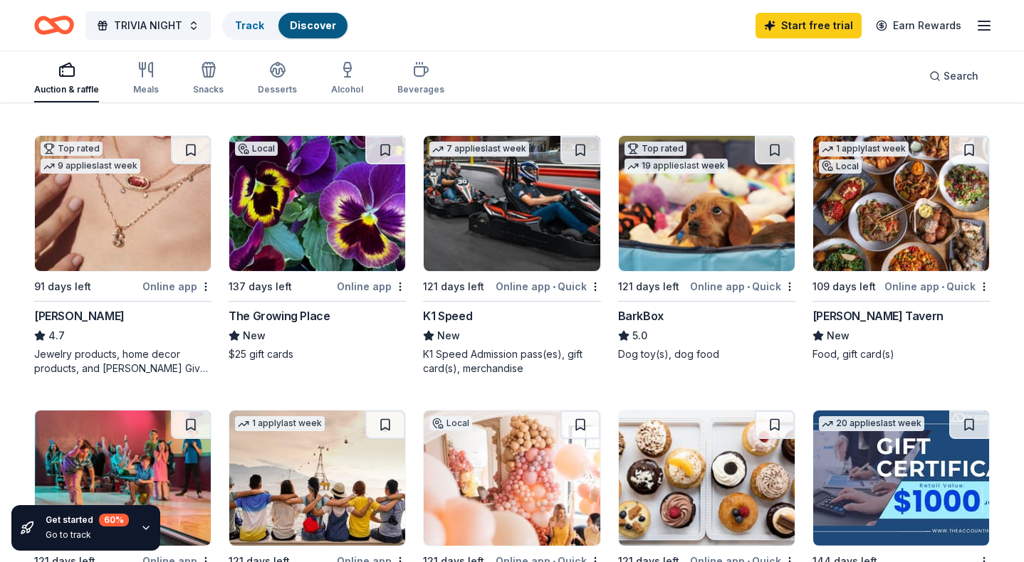
drag, startPoint x: 1014, startPoint y: 155, endPoint x: 1015, endPoint y: 184, distance: 29.2
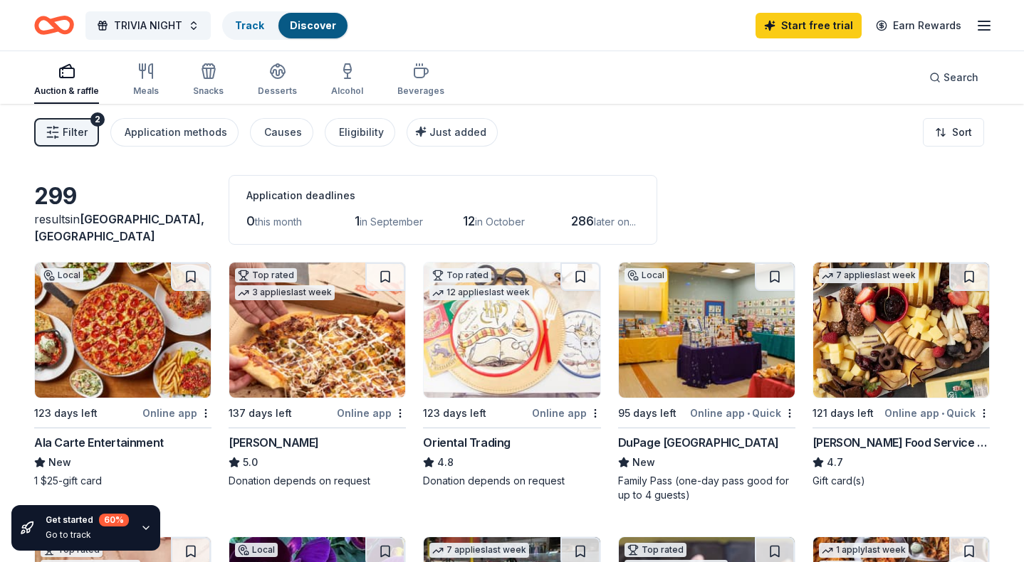
scroll to position [-1, 0]
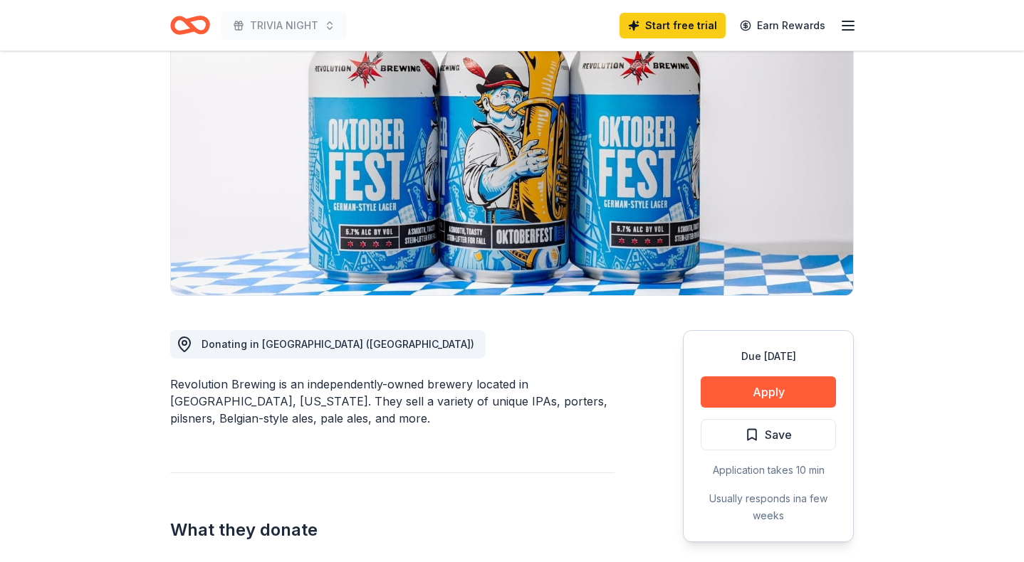
scroll to position [133, 0]
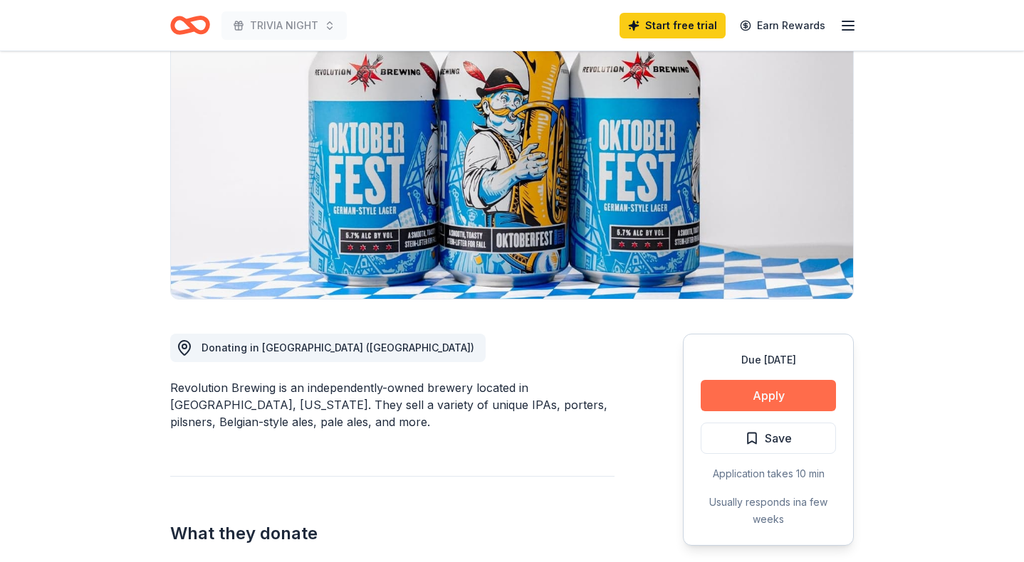
click at [742, 401] on button "Apply" at bounding box center [767, 395] width 135 height 31
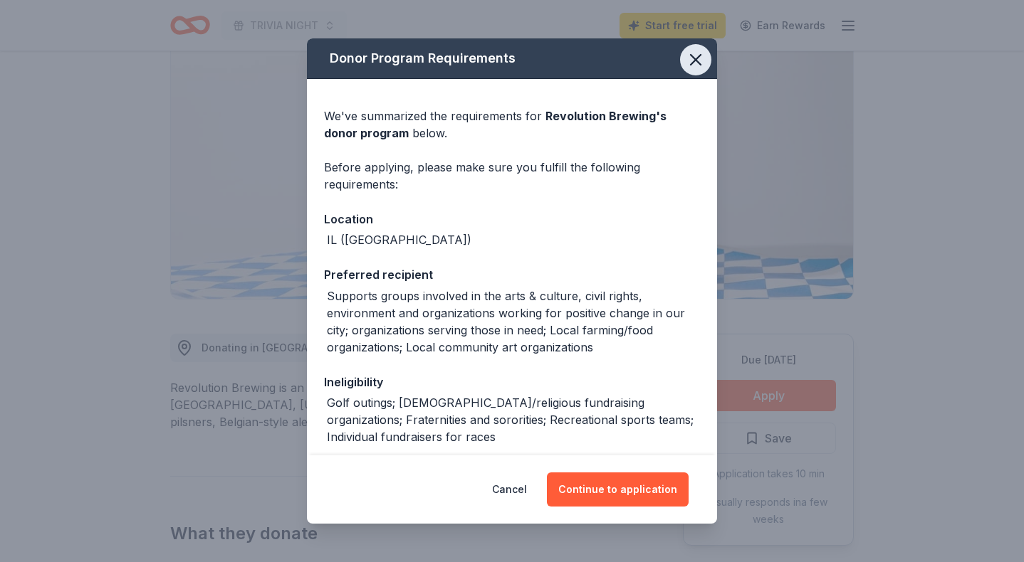
click at [695, 70] on button "button" at bounding box center [695, 59] width 31 height 31
